Goal: Find contact information: Find contact information

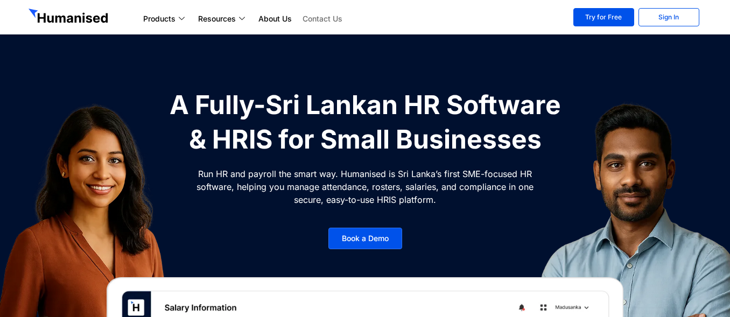
click at [326, 19] on link "Contact Us" at bounding box center [322, 18] width 51 height 13
click at [321, 14] on link "Contact Us" at bounding box center [322, 18] width 51 height 13
